Goal: Information Seeking & Learning: Learn about a topic

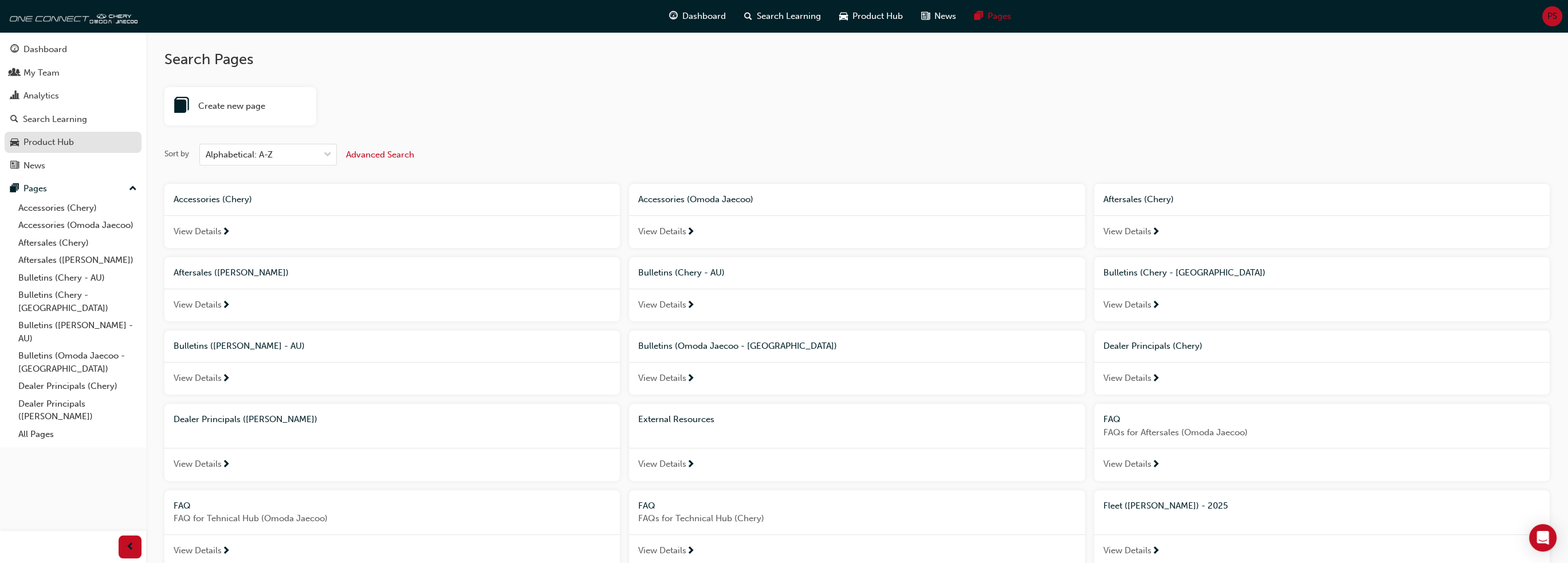
click at [53, 141] on div "Product Hub" at bounding box center [49, 142] width 51 height 13
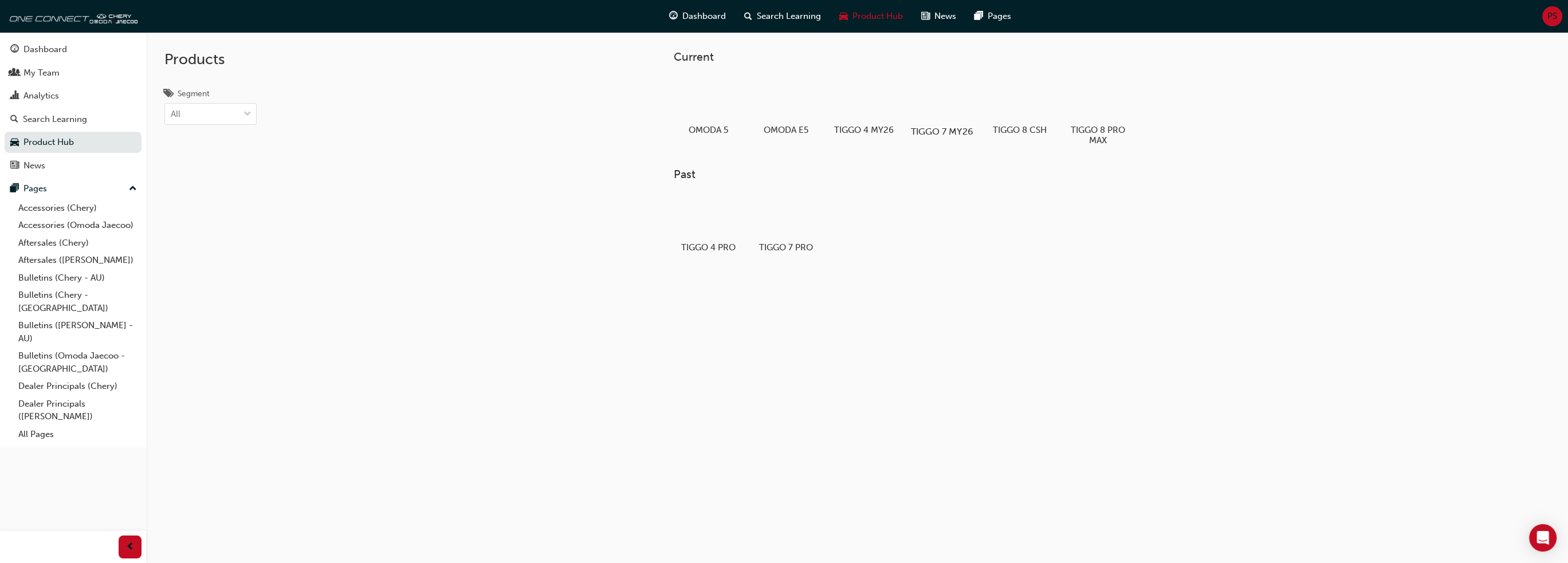
click at [923, 102] on div at bounding box center [942, 98] width 64 height 46
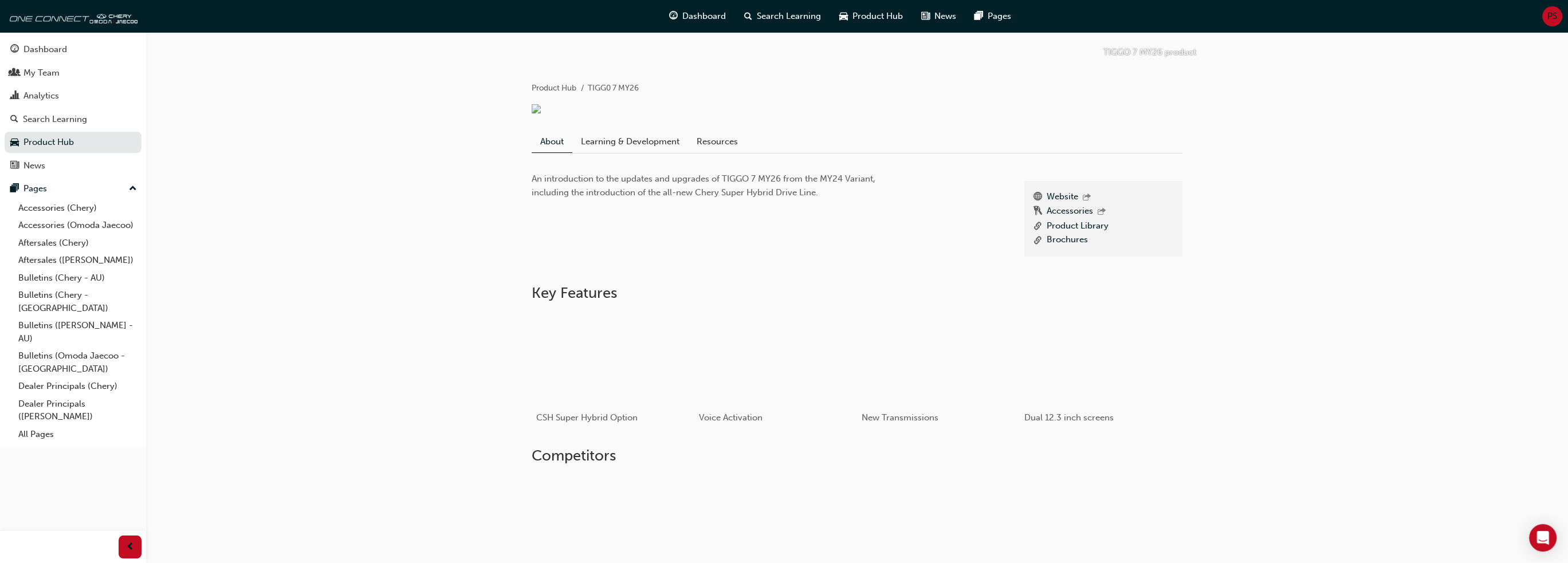
scroll to position [172, 0]
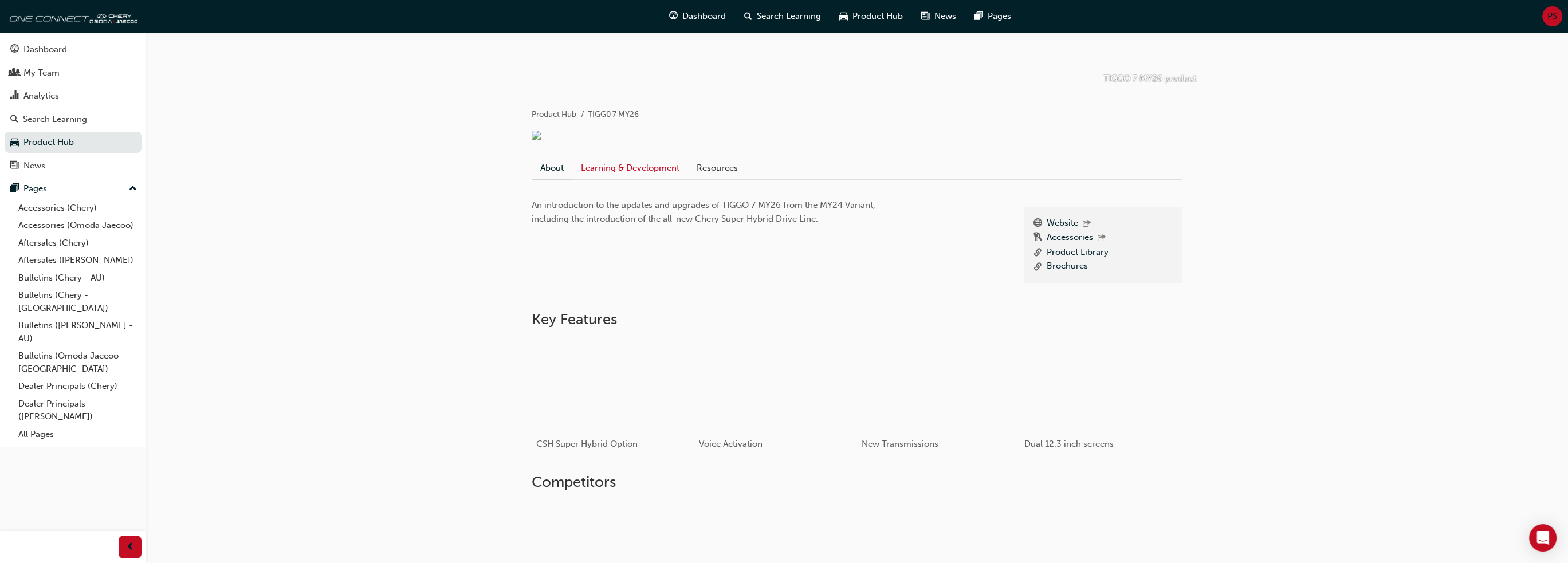
click at [622, 179] on link "Learning & Development" at bounding box center [630, 168] width 116 height 21
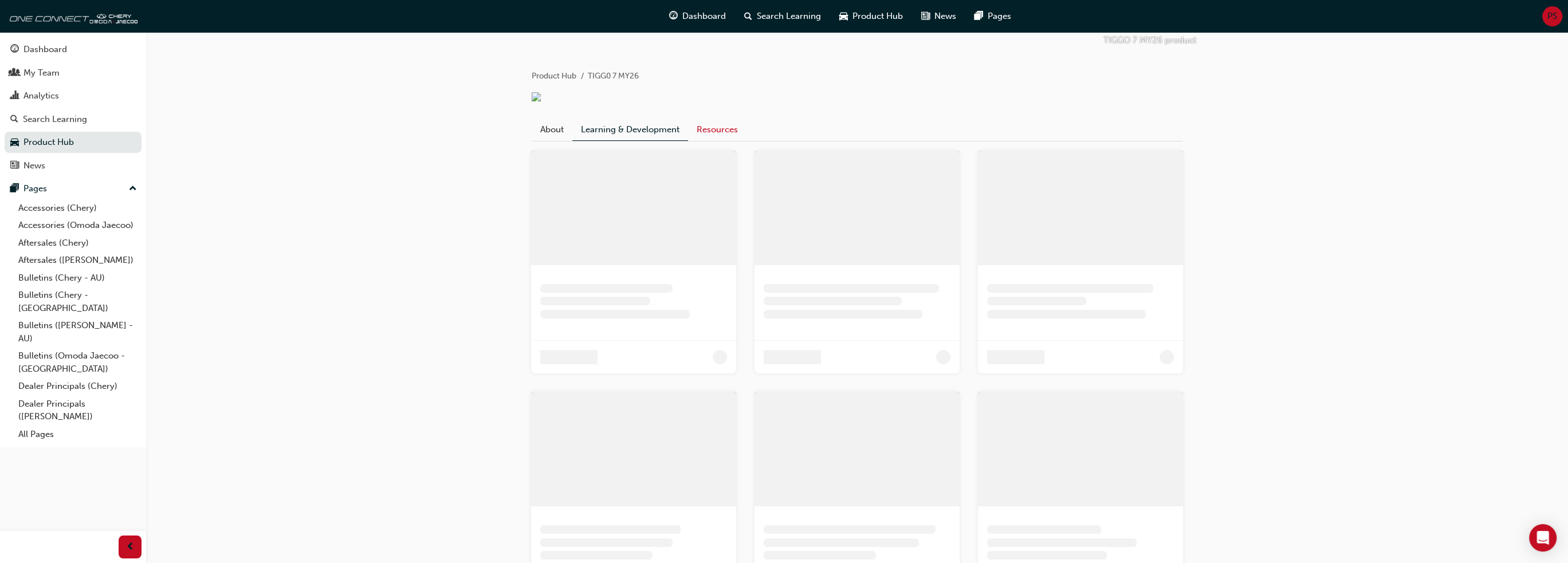
scroll to position [29, 0]
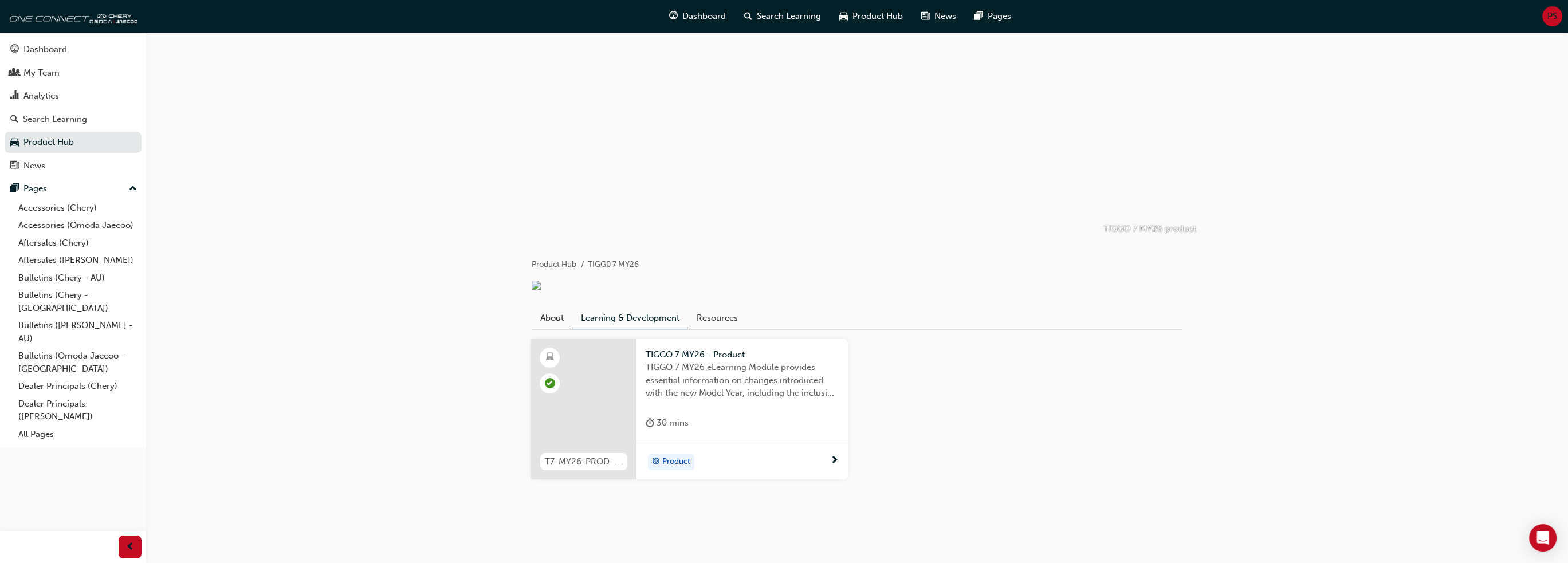
click at [800, 461] on div "Product" at bounding box center [738, 462] width 184 height 17
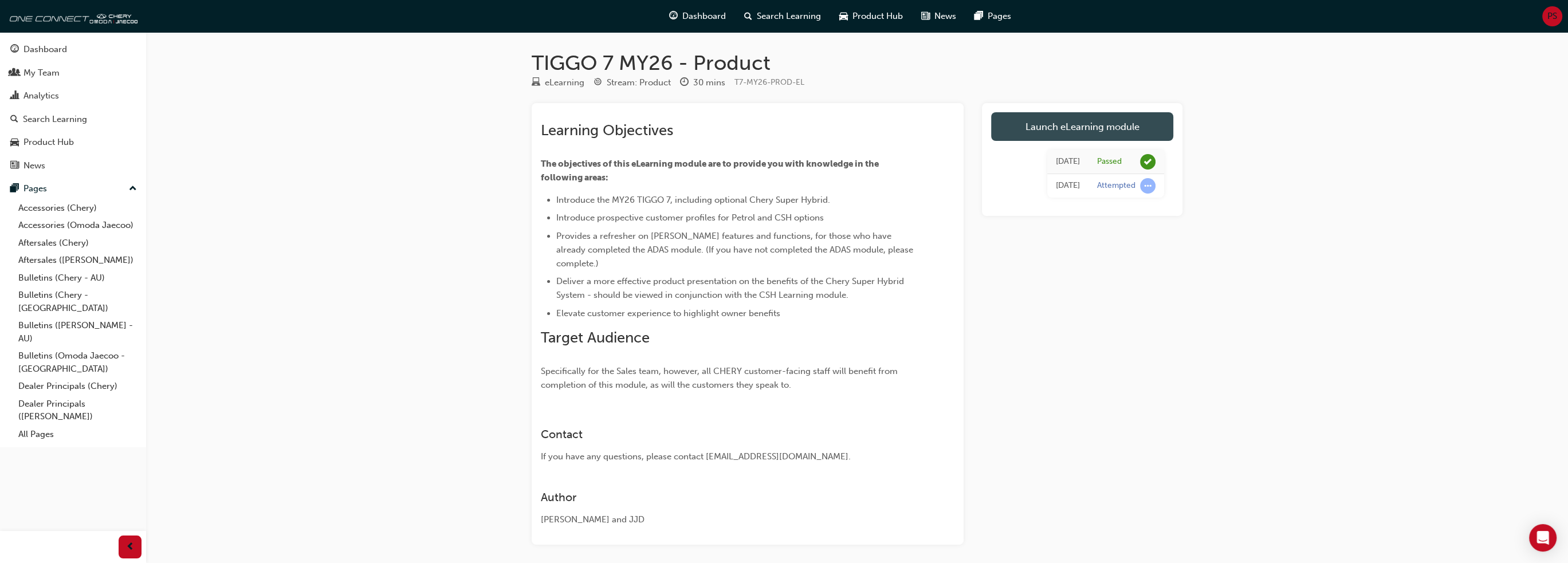
click at [1057, 120] on link "Launch eLearning module" at bounding box center [1082, 126] width 182 height 28
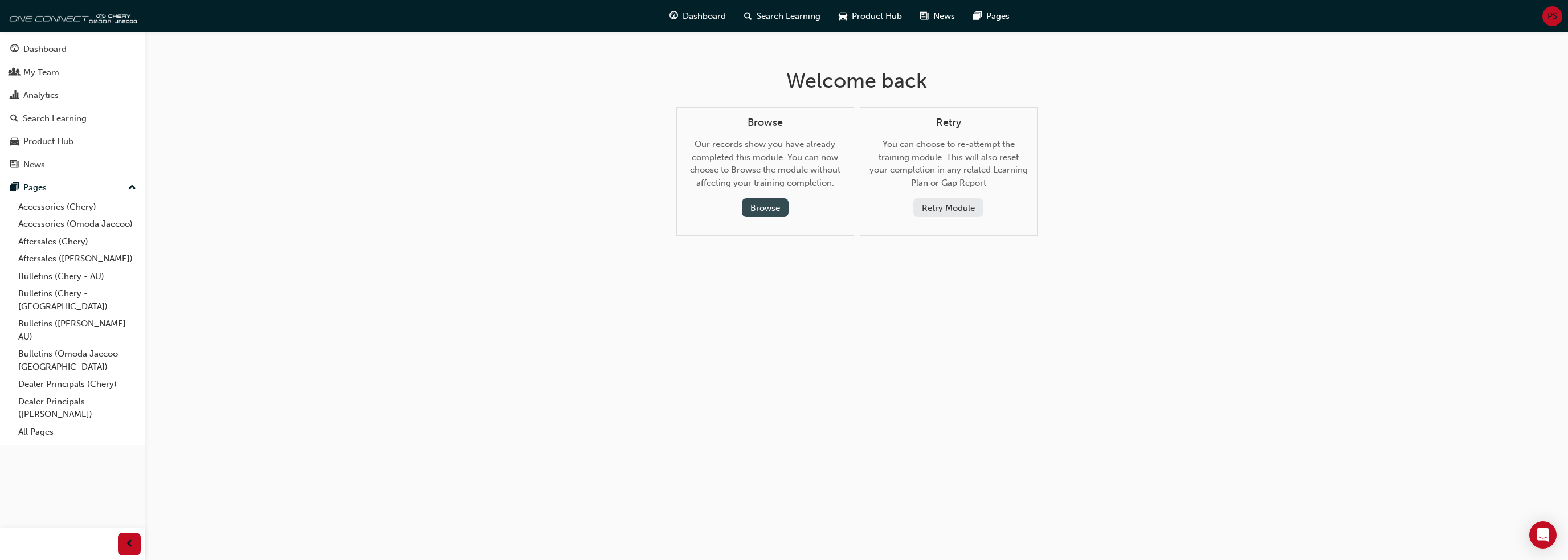
click at [762, 207] on button "Browse" at bounding box center [766, 207] width 47 height 19
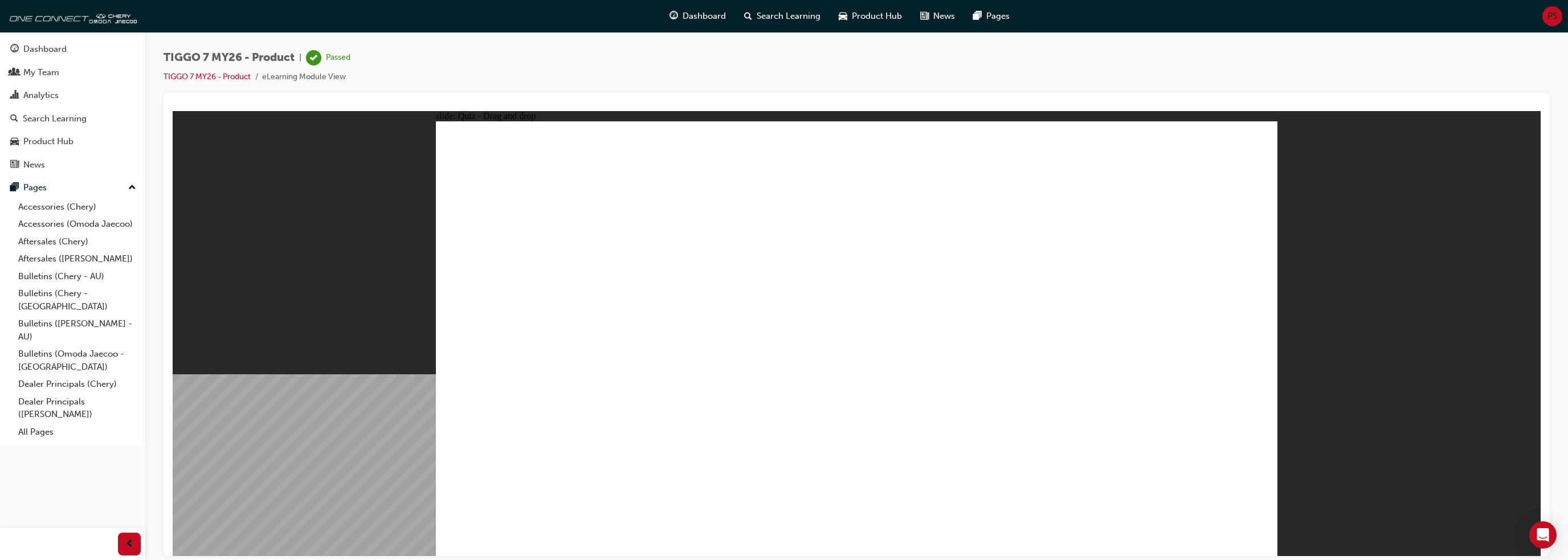
drag, startPoint x: 1004, startPoint y: 338, endPoint x: 1040, endPoint y: 372, distance: 49.5
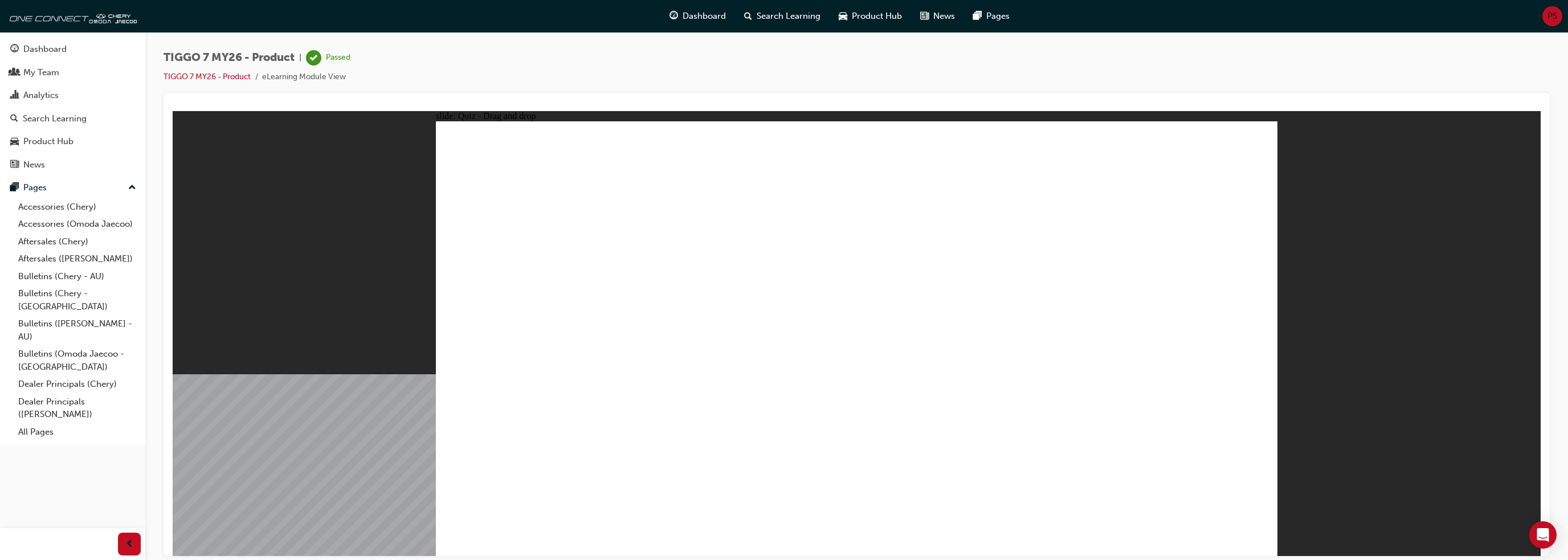
drag, startPoint x: 1174, startPoint y: 329, endPoint x: 1069, endPoint y: 283, distance: 114.6
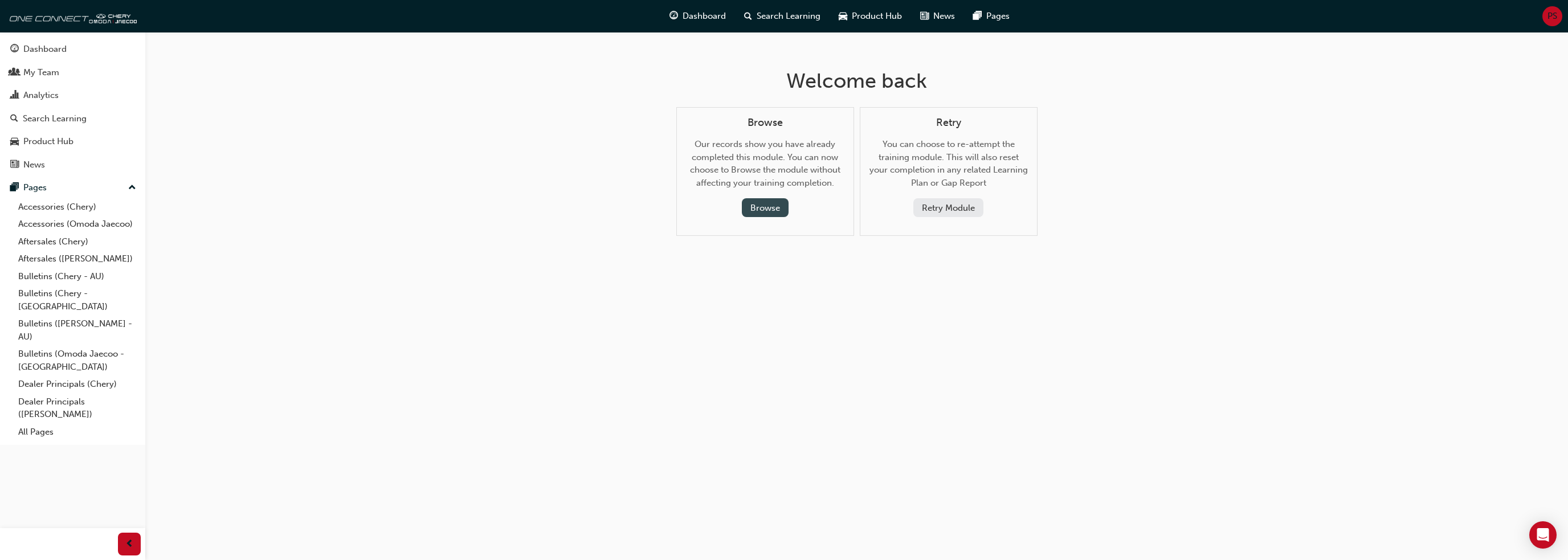
click at [768, 209] on button "Browse" at bounding box center [766, 207] width 47 height 19
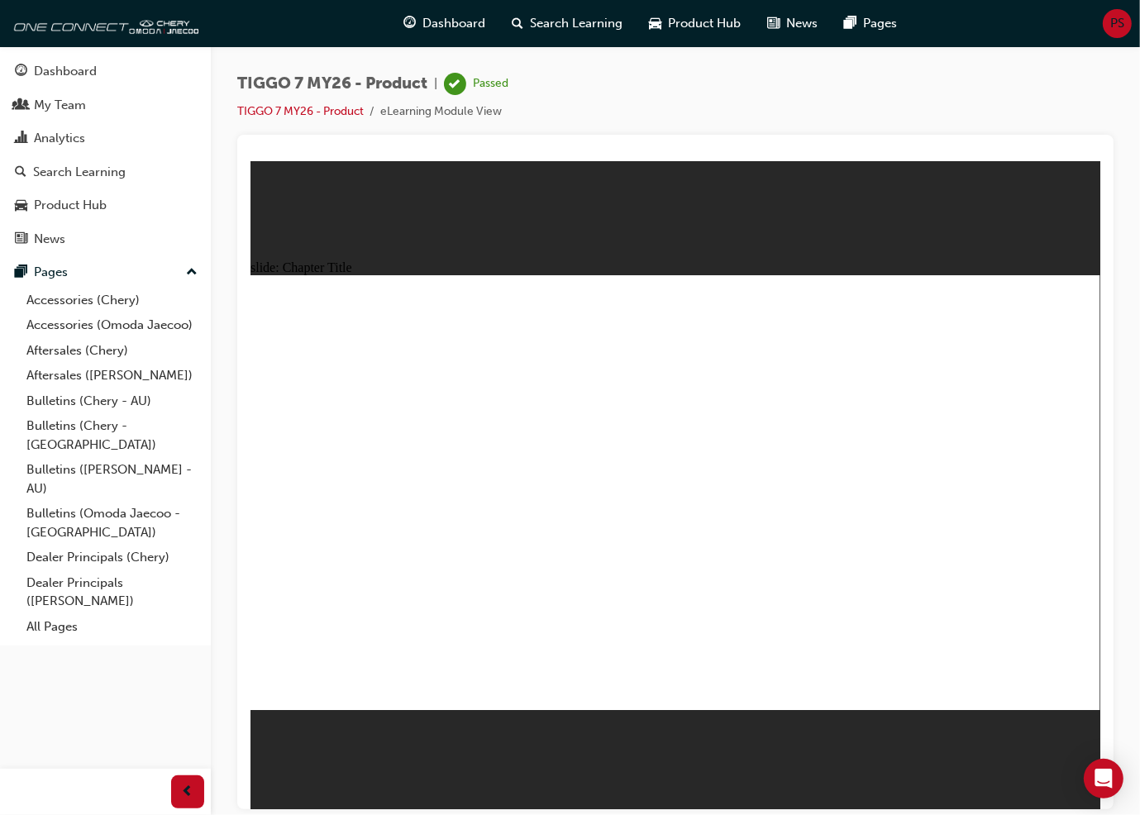
drag, startPoint x: 339, startPoint y: 510, endPoint x: 637, endPoint y: 352, distance: 337.0
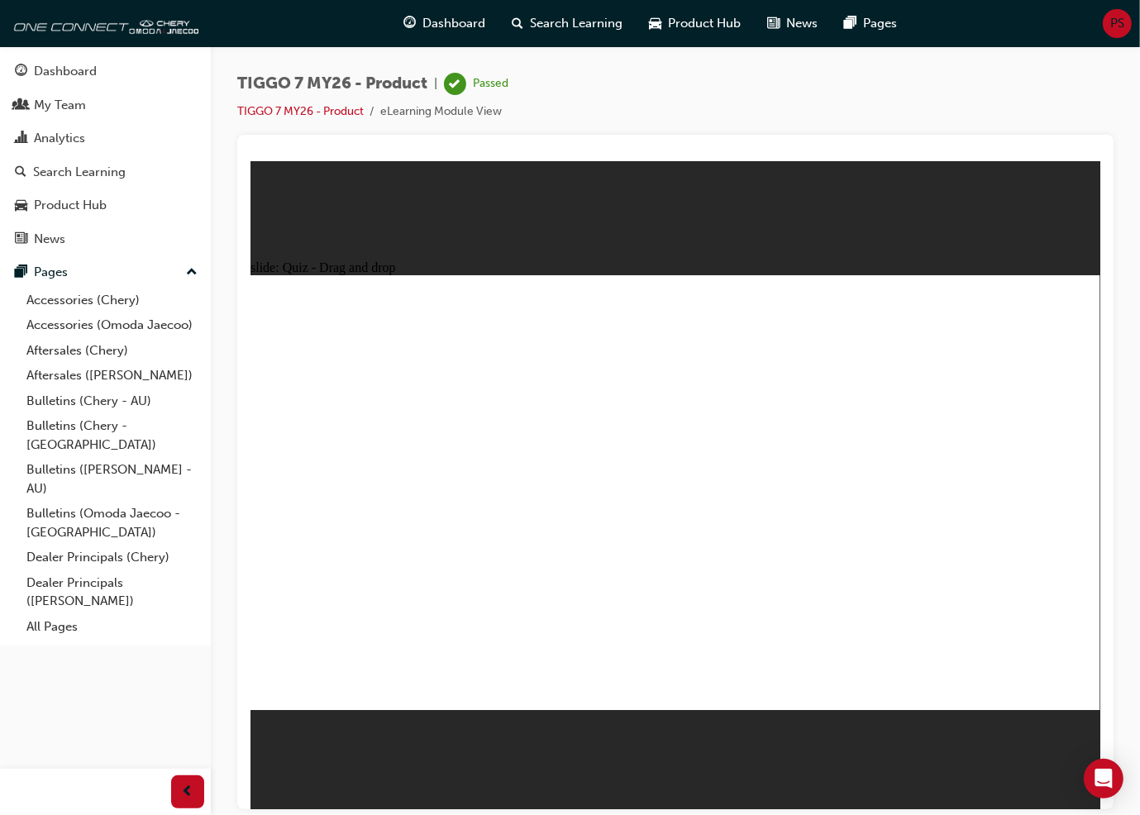
drag, startPoint x: 697, startPoint y: 512, endPoint x: 777, endPoint y: 522, distance: 80.8
drag, startPoint x: 864, startPoint y: 520, endPoint x: 915, endPoint y: 520, distance: 51.3
